Goal: Find specific fact: Find specific fact

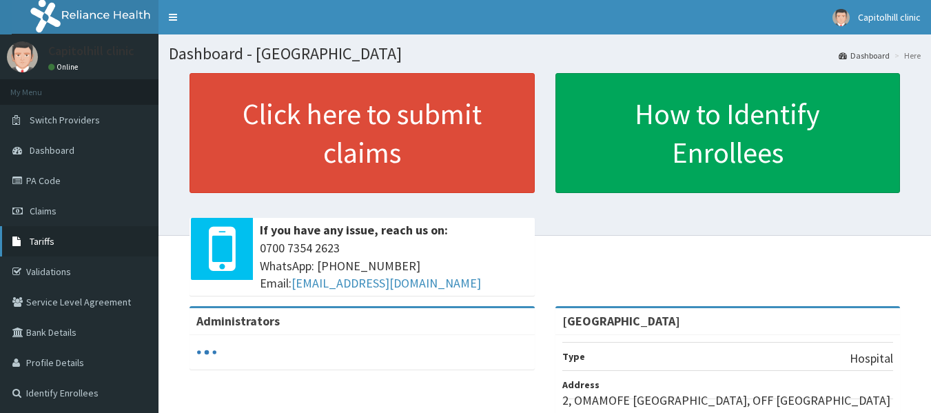
click at [35, 242] on span "Tariffs" at bounding box center [42, 241] width 25 height 12
click at [36, 242] on span "Tariffs" at bounding box center [42, 241] width 25 height 12
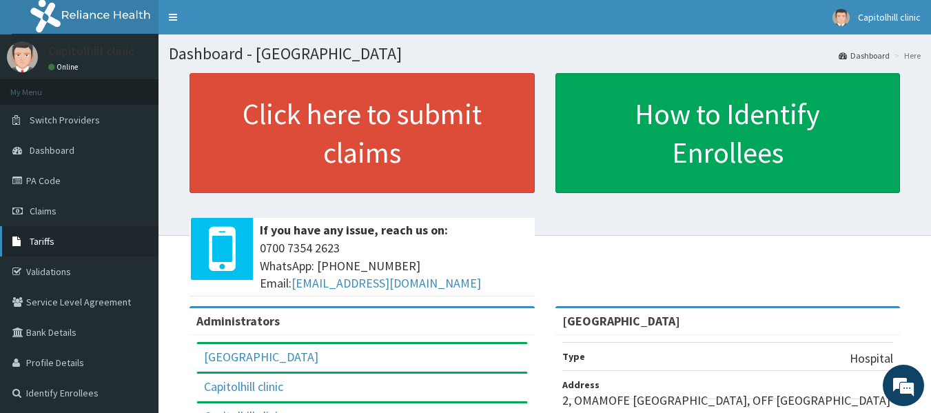
click at [35, 248] on link "Tariffs" at bounding box center [79, 241] width 158 height 30
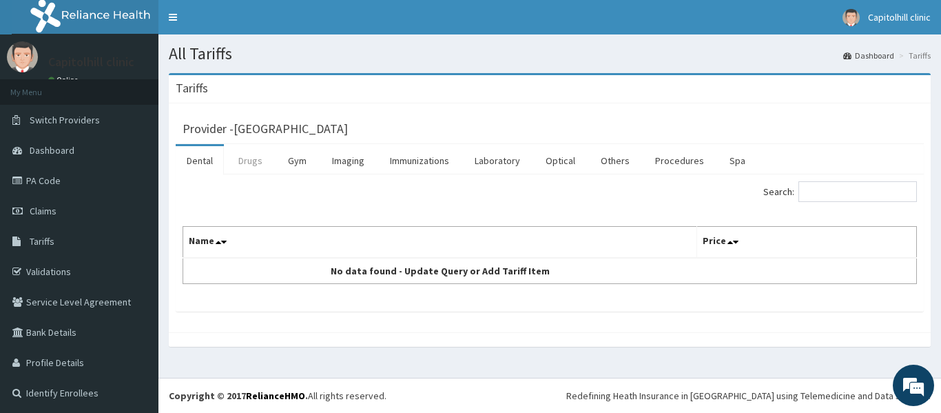
click at [251, 159] on link "Drugs" at bounding box center [250, 160] width 46 height 29
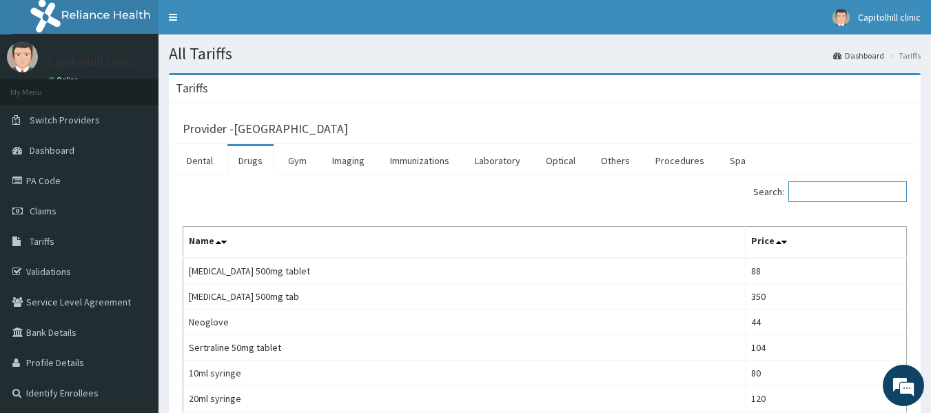
click at [832, 183] on input "Search:" at bounding box center [847, 191] width 119 height 21
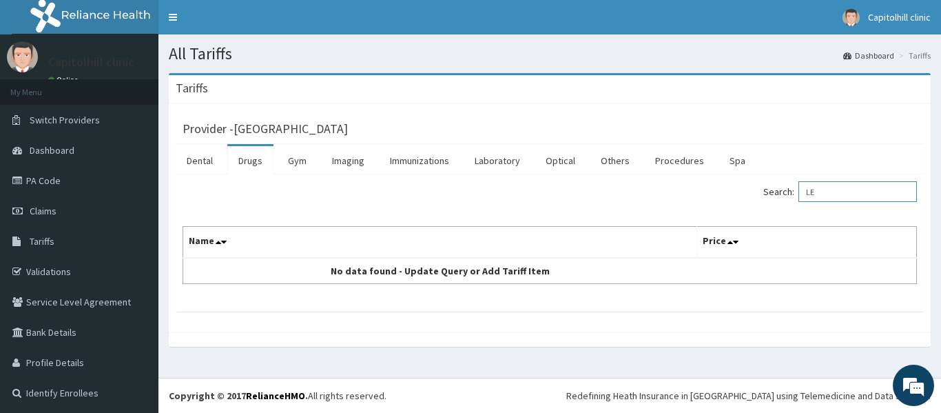
type input "L"
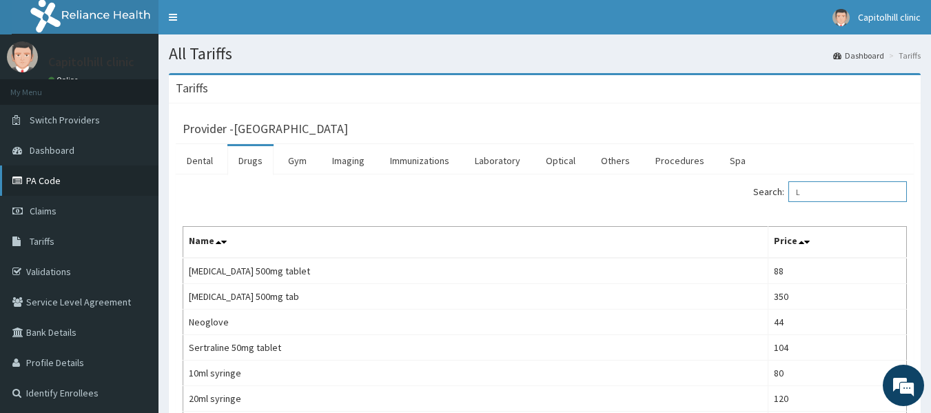
type input "L"
click at [42, 187] on link "PA Code" at bounding box center [79, 180] width 158 height 30
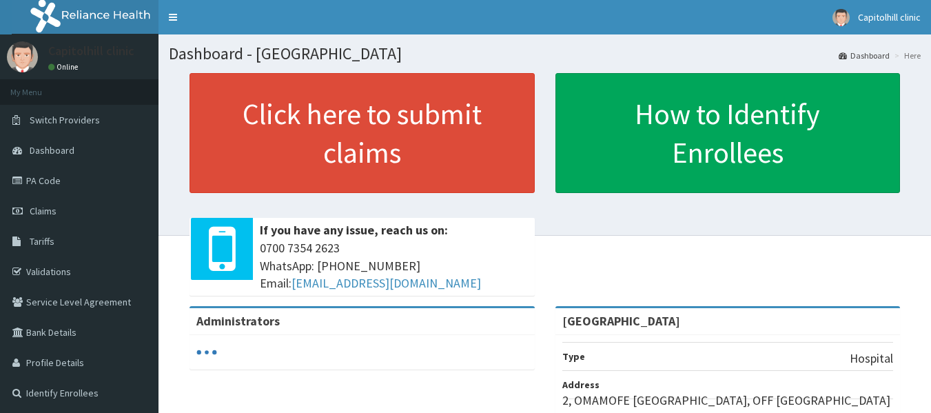
click at [57, 239] on link "Tariffs" at bounding box center [79, 241] width 158 height 30
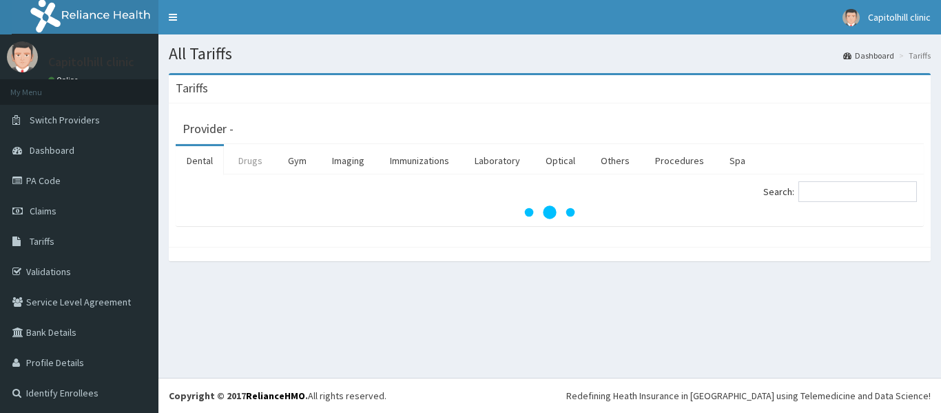
click at [260, 163] on link "Drugs" at bounding box center [250, 160] width 46 height 29
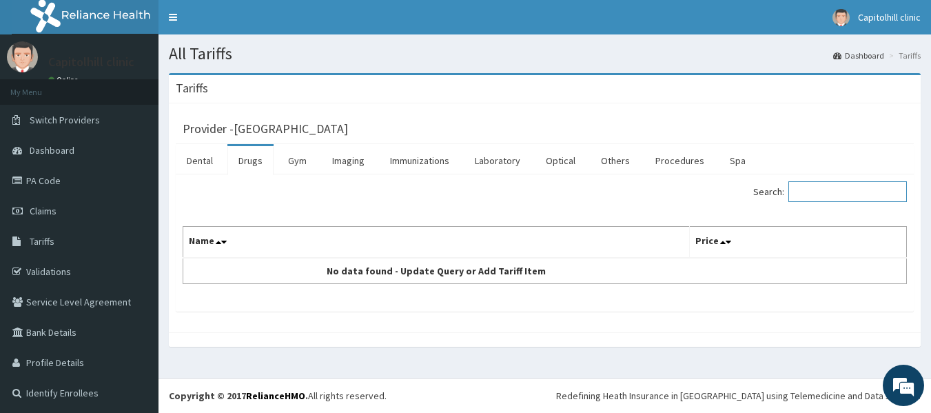
click at [833, 192] on input "Search:" at bounding box center [847, 191] width 119 height 21
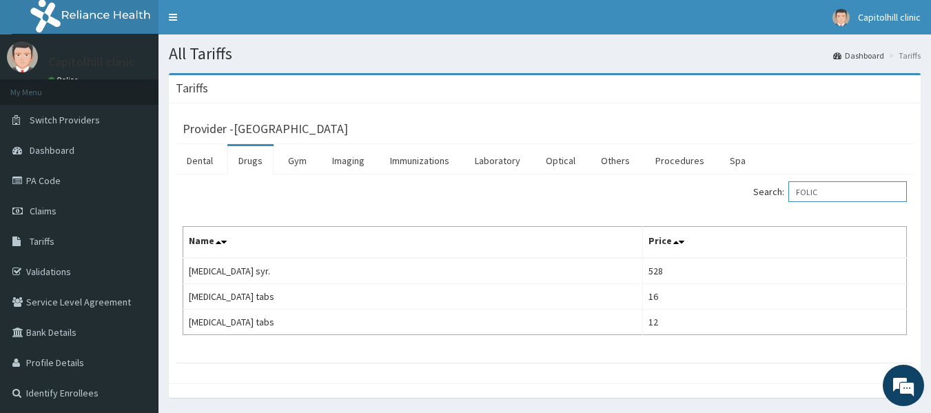
type input "FOLIC"
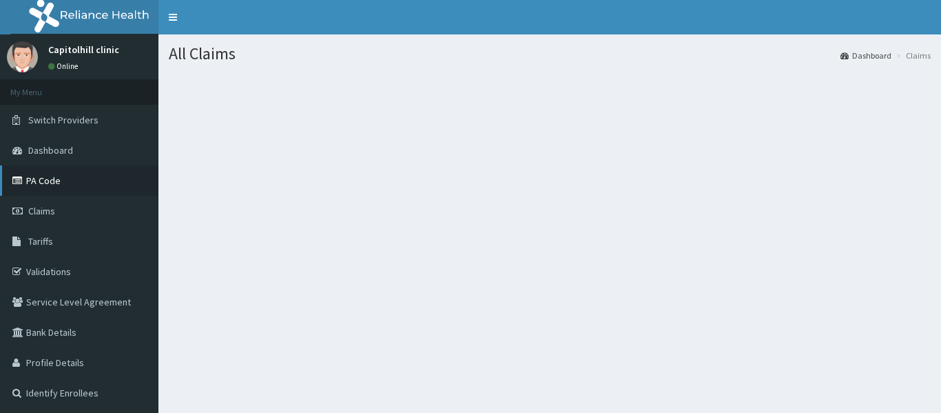
click at [31, 178] on link "PA Code" at bounding box center [79, 180] width 158 height 30
click at [54, 171] on link "PA Code" at bounding box center [79, 180] width 158 height 30
